Goal: Information Seeking & Learning: Learn about a topic

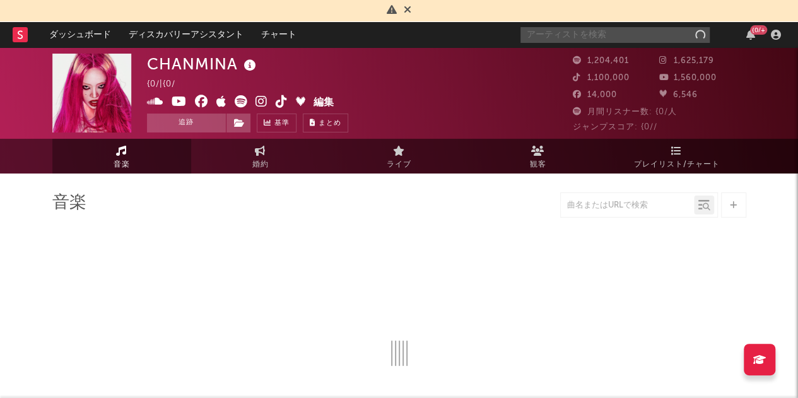
click at [579, 35] on input "text" at bounding box center [615, 35] width 189 height 16
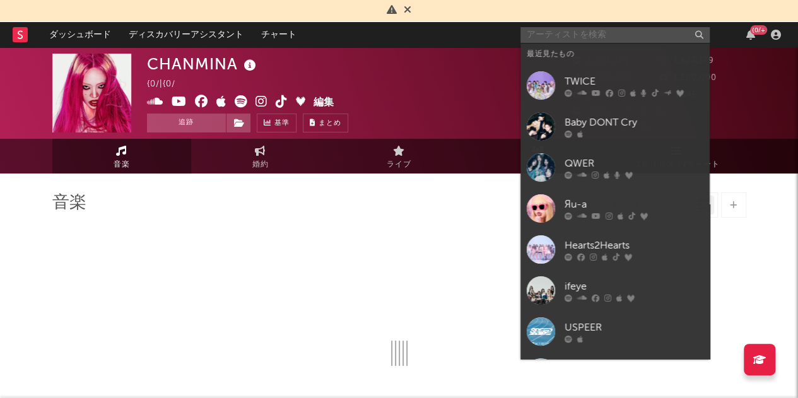
select select "6m"
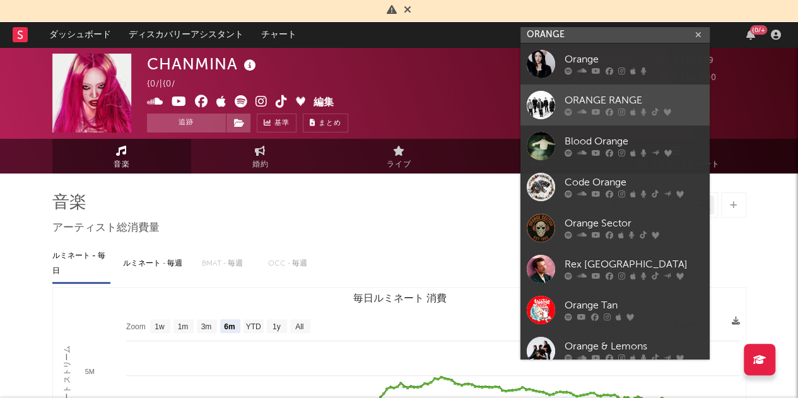
type input "ORANGE"
click at [543, 108] on div at bounding box center [541, 105] width 28 height 28
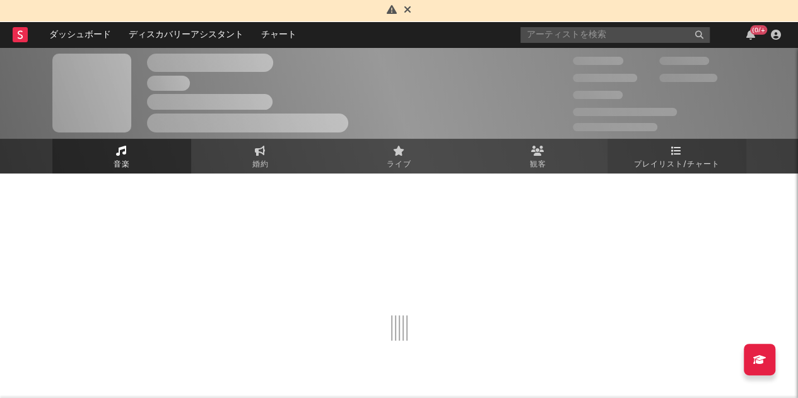
click at [684, 150] on link "プレイリスト/チャート" at bounding box center [677, 156] width 139 height 35
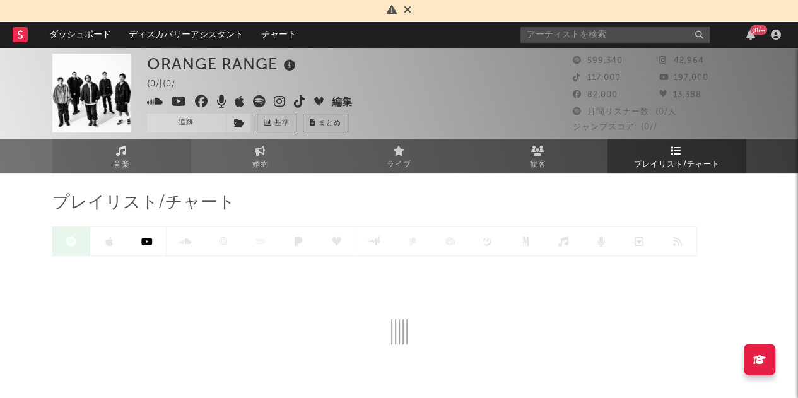
click at [109, 157] on link "音楽" at bounding box center [121, 156] width 139 height 35
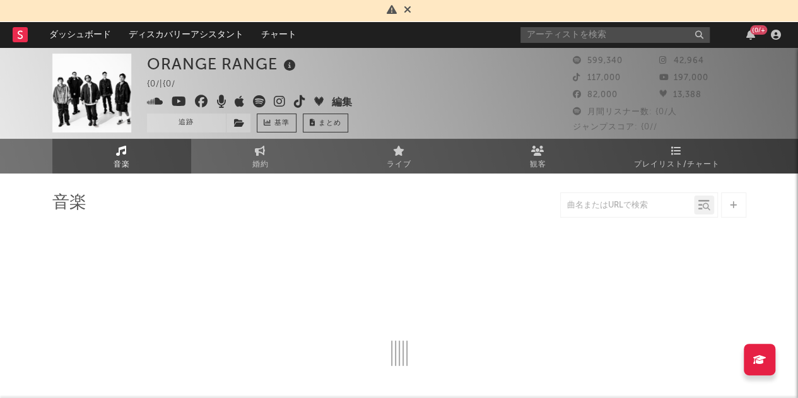
select select "6m"
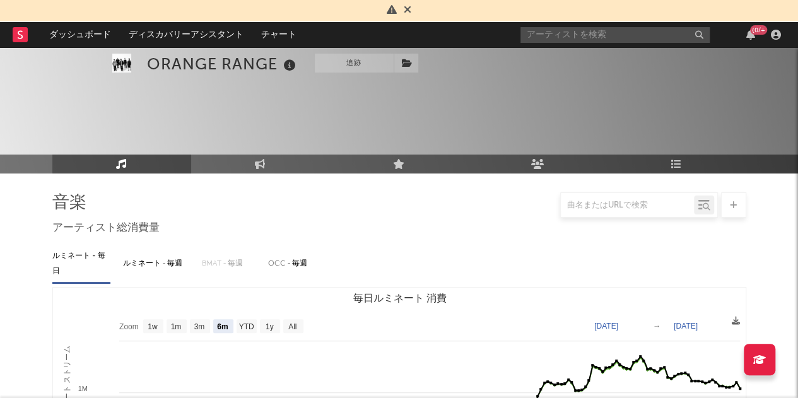
select select "6m"
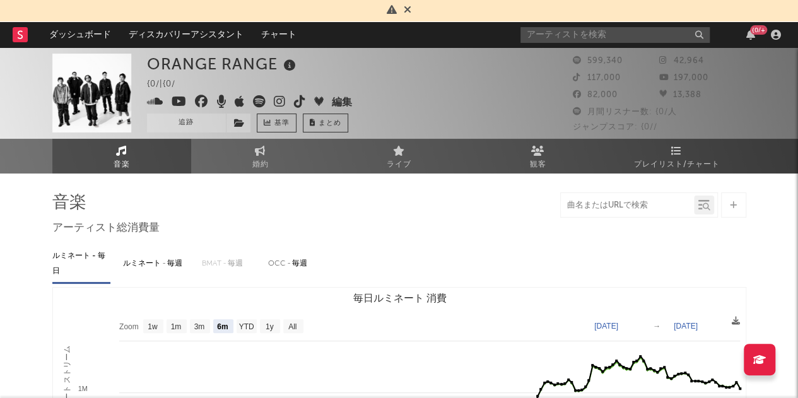
click at [601, 207] on input "text" at bounding box center [627, 206] width 133 height 10
type input "は"
type input "裸足の"
click at [563, 37] on input "text" at bounding box center [615, 35] width 189 height 16
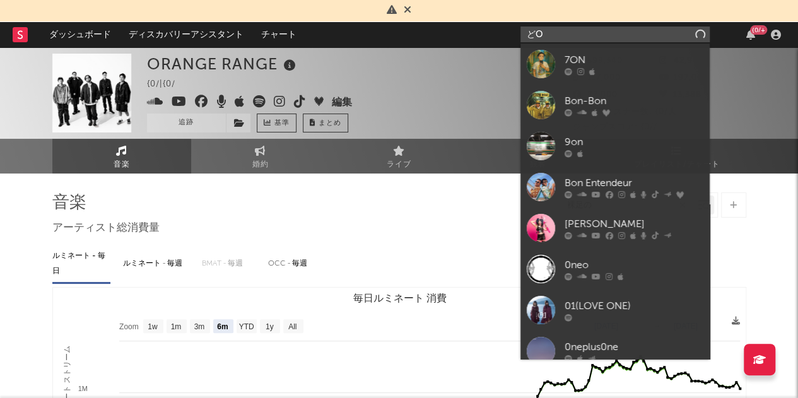
type input "ど"
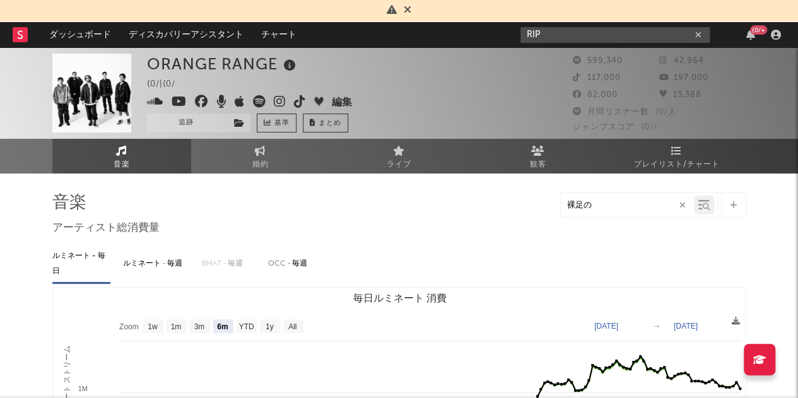
type input "RIP"
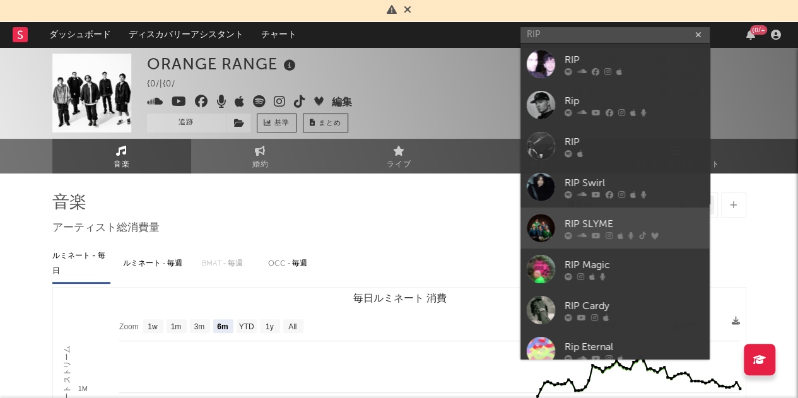
click at [590, 219] on div "RIP SLYME" at bounding box center [634, 223] width 139 height 15
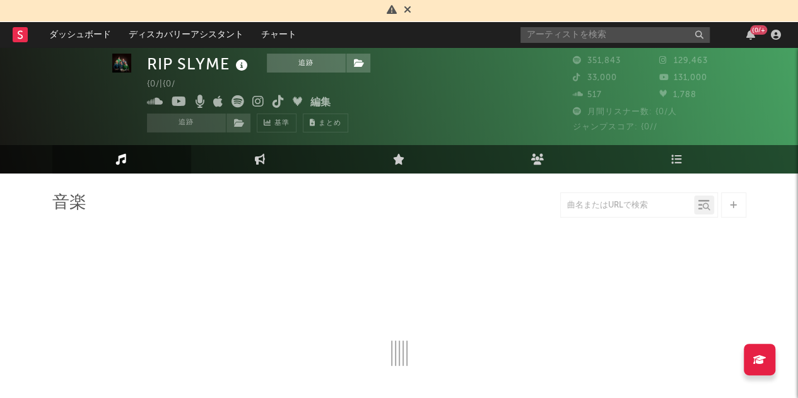
scroll to position [15, 0]
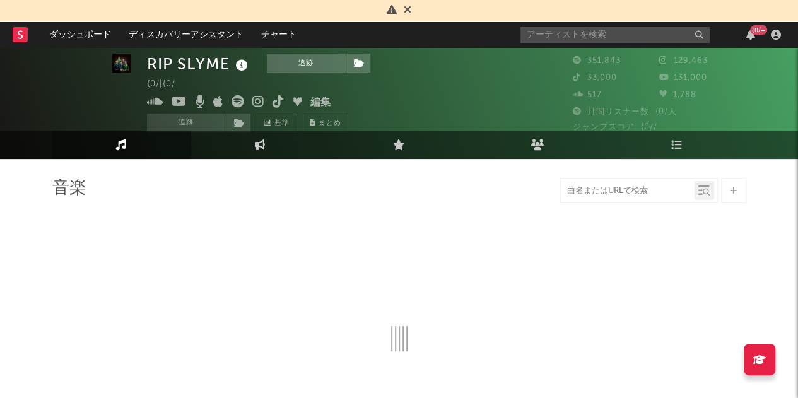
click at [593, 194] on input "text" at bounding box center [627, 191] width 133 height 10
type input "どON"
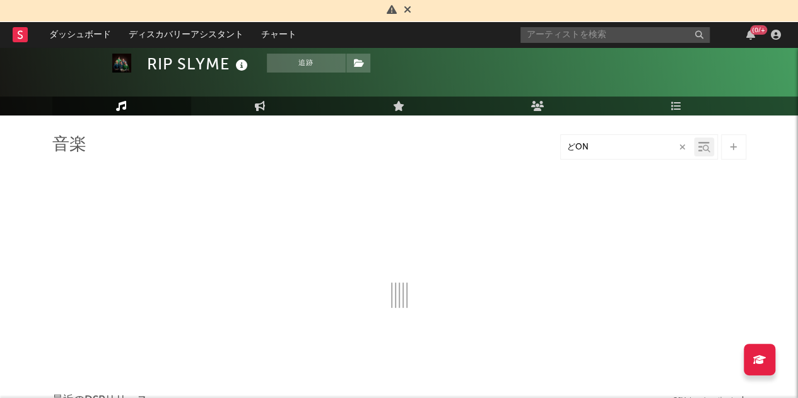
scroll to position [59, 0]
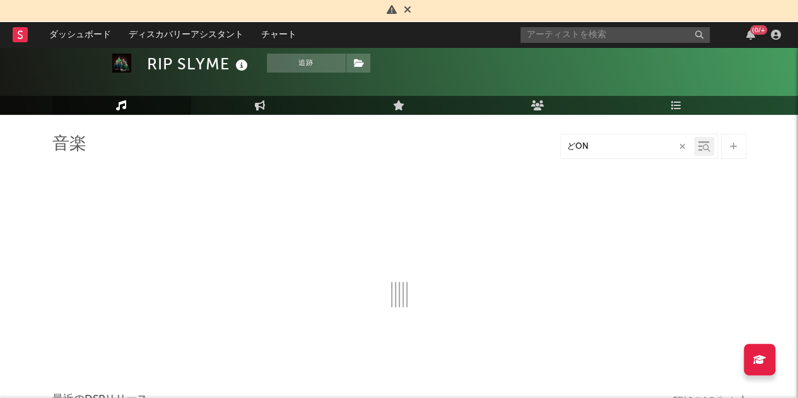
select select "6m"
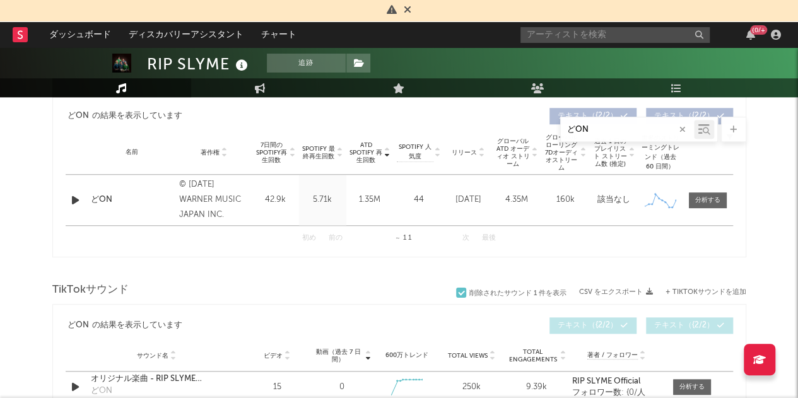
scroll to position [494, 0]
